Goal: Task Accomplishment & Management: Use online tool/utility

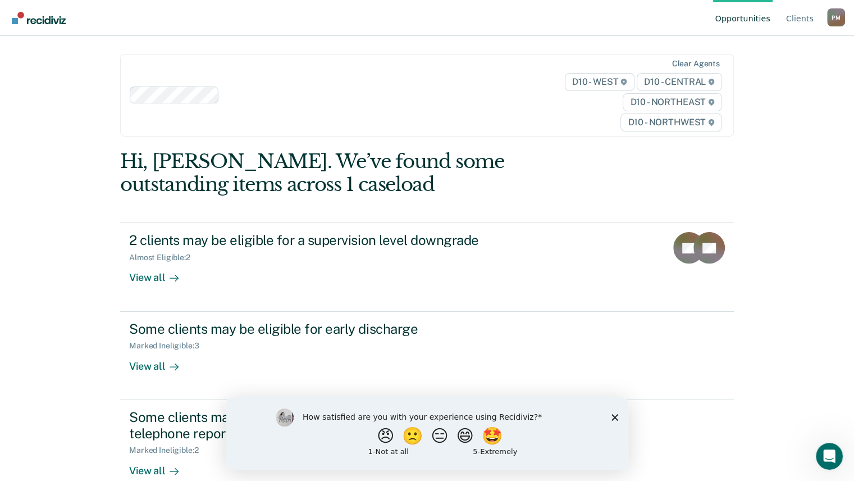
drag, startPoint x: 614, startPoint y: 417, endPoint x: 614, endPoint y: 409, distance: 8.4
click at [614, 417] on polygon "Close survey" at bounding box center [614, 416] width 7 height 7
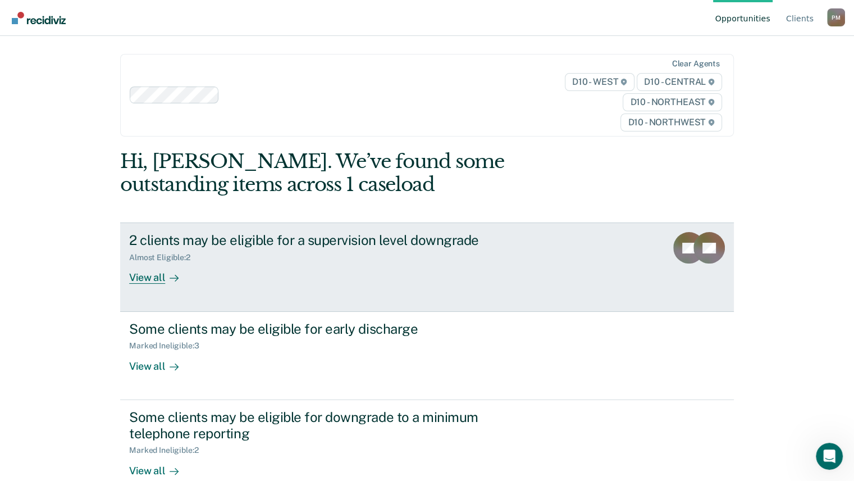
click at [241, 247] on div "2 clients may be eligible for a supervision level downgrade" at bounding box center [326, 240] width 394 height 16
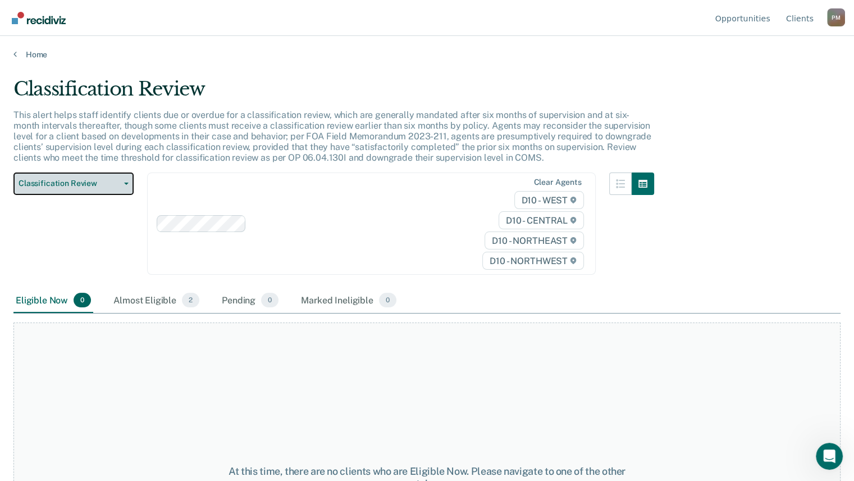
click at [113, 184] on span "Classification Review" at bounding box center [69, 184] width 101 height 10
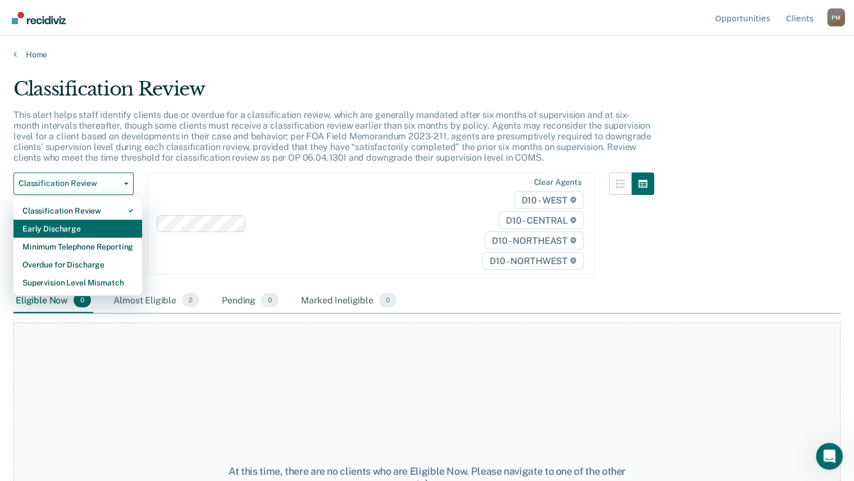
click at [88, 229] on div "Early Discharge" at bounding box center [77, 228] width 111 height 18
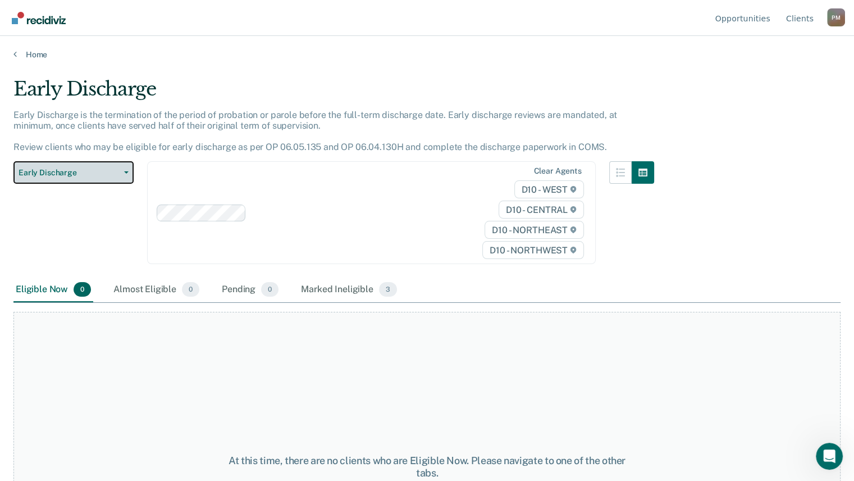
click at [115, 166] on button "Early Discharge" at bounding box center [73, 172] width 120 height 22
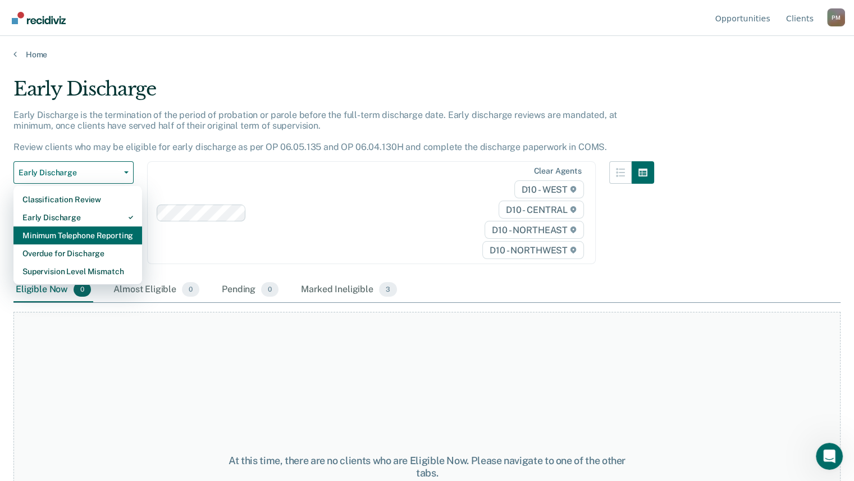
click at [91, 235] on div "Minimum Telephone Reporting" at bounding box center [77, 235] width 111 height 18
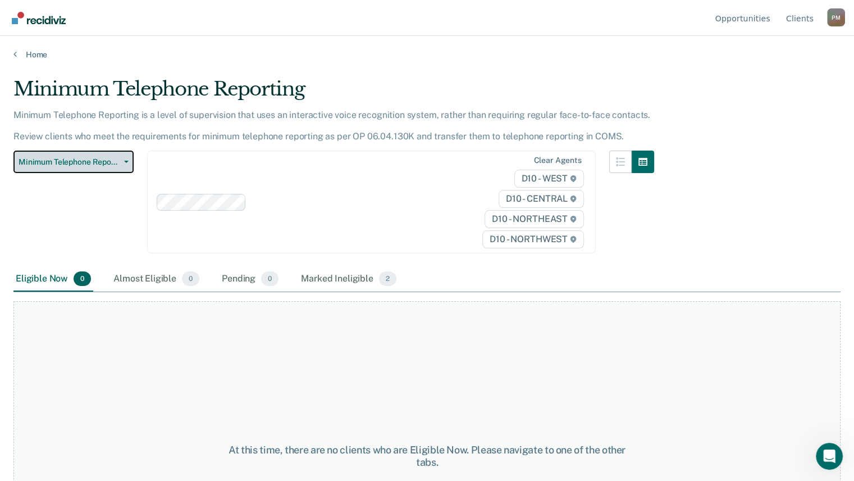
click at [100, 157] on span "Minimum Telephone Reporting" at bounding box center [69, 162] width 101 height 10
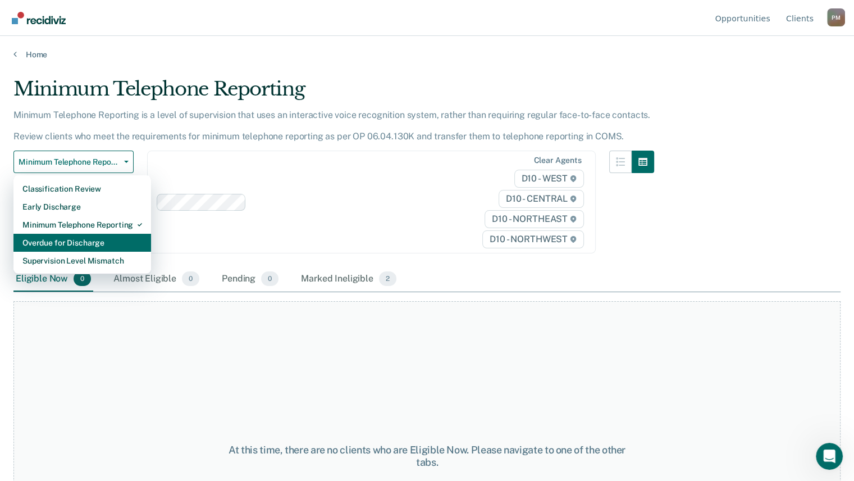
click at [92, 242] on div "Overdue for Discharge" at bounding box center [82, 243] width 120 height 18
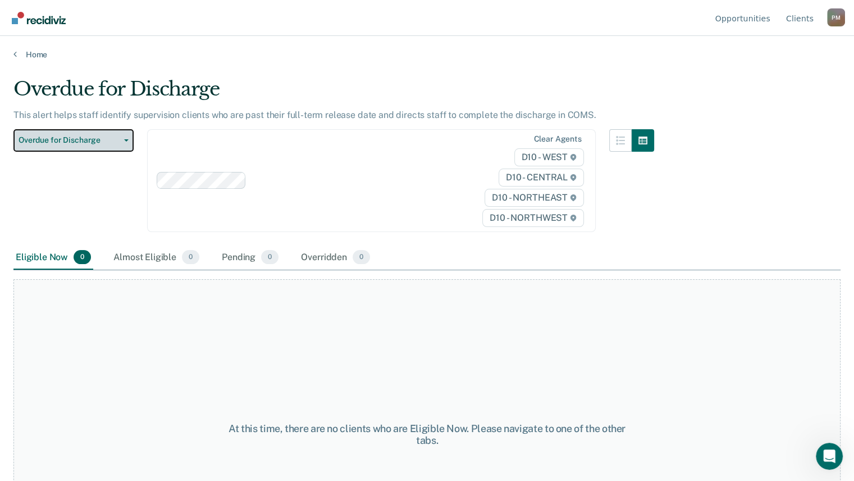
click at [99, 141] on span "Overdue for Discharge" at bounding box center [69, 140] width 101 height 10
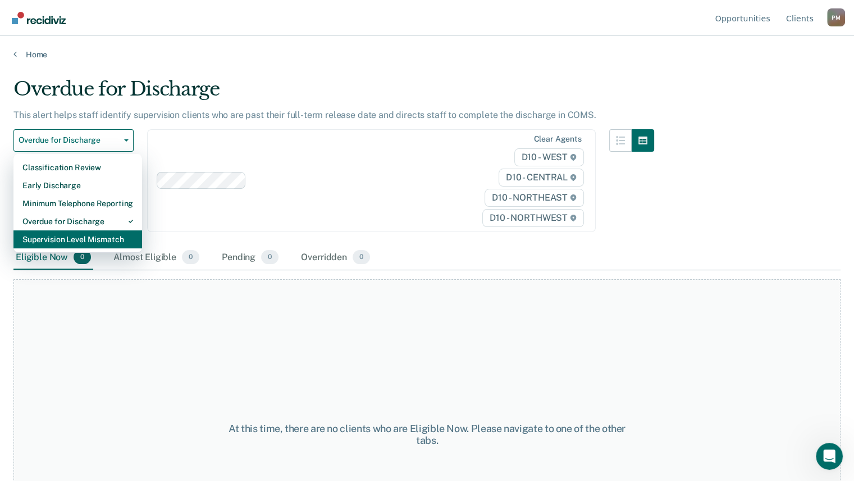
click at [83, 240] on div "Supervision Level Mismatch" at bounding box center [77, 239] width 111 height 18
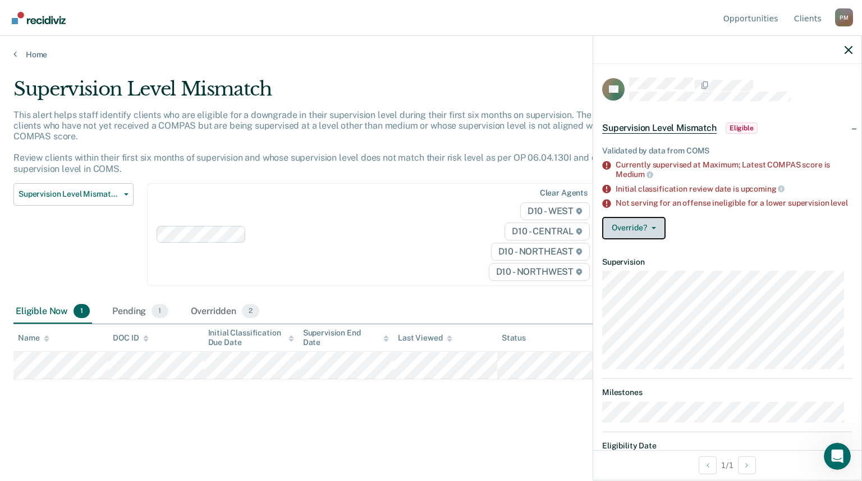
click at [651, 239] on button "Override?" at bounding box center [633, 228] width 63 height 22
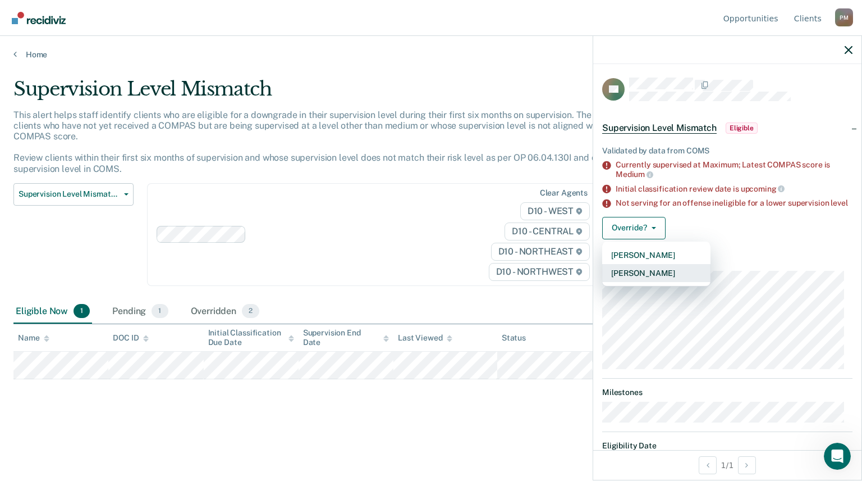
click at [658, 282] on button "[PERSON_NAME]" at bounding box center [656, 273] width 108 height 18
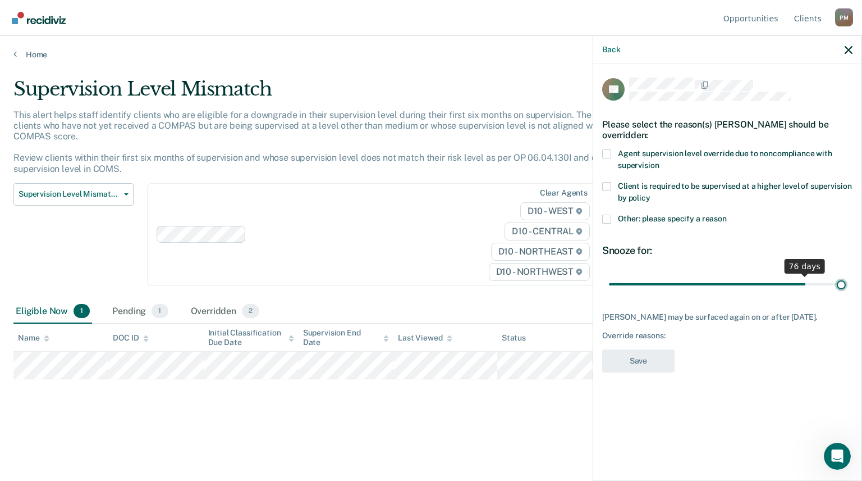
drag, startPoint x: 686, startPoint y: 283, endPoint x: 881, endPoint y: 275, distance: 195.0
type input "90"
click at [846, 275] on input "range" at bounding box center [727, 284] width 237 height 20
drag, startPoint x: 607, startPoint y: 151, endPoint x: 611, endPoint y: 167, distance: 16.2
click at [608, 151] on span at bounding box center [606, 153] width 9 height 9
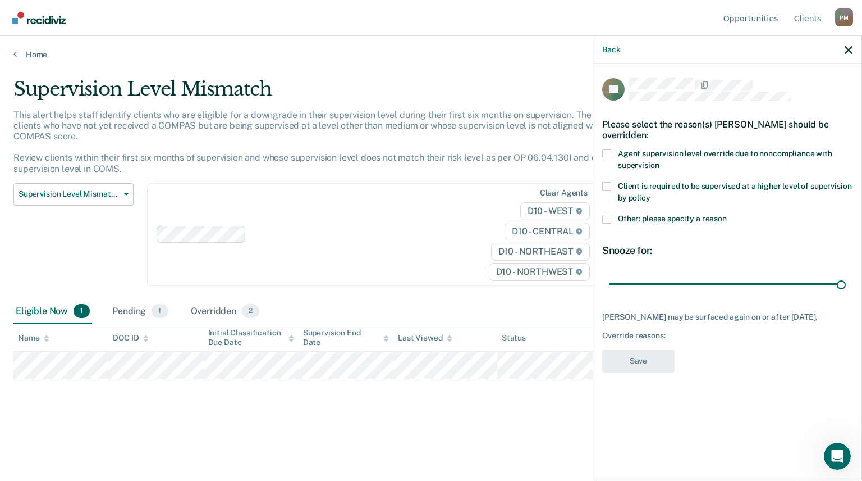
click at [659, 161] on input "Agent supervision level override due to noncompliance with supervision" at bounding box center [659, 161] width 0 height 0
click at [633, 353] on button "Save" at bounding box center [638, 360] width 72 height 23
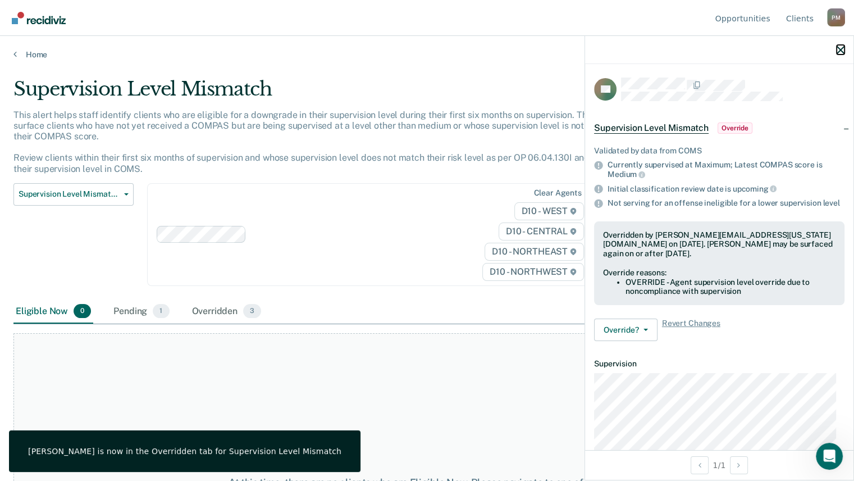
click at [838, 48] on icon "button" at bounding box center [840, 50] width 8 height 8
